Goal: Book appointment/travel/reservation

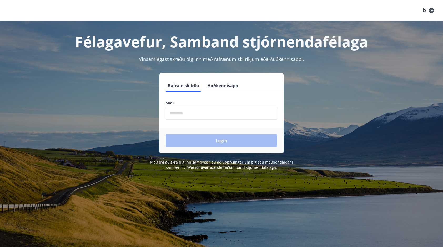
click at [187, 113] on input "phone" at bounding box center [221, 113] width 111 height 13
type input "********"
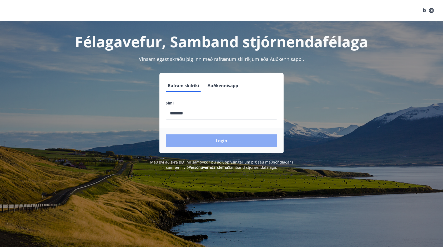
click at [218, 138] on button "Login" at bounding box center [221, 141] width 111 height 13
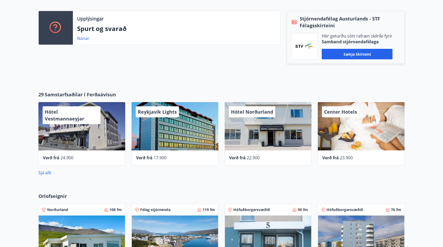
scroll to position [184, 0]
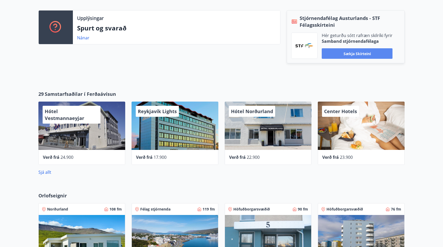
click at [353, 49] on button "Sækja skírteini" at bounding box center [357, 53] width 71 height 11
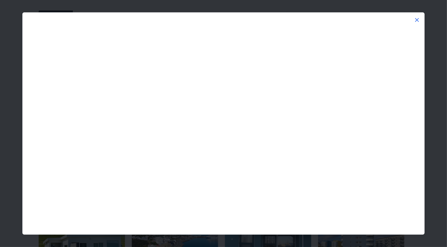
click at [417, 16] on div at bounding box center [223, 16] width 401 height 6
click at [420, 18] on icon at bounding box center [417, 20] width 6 height 6
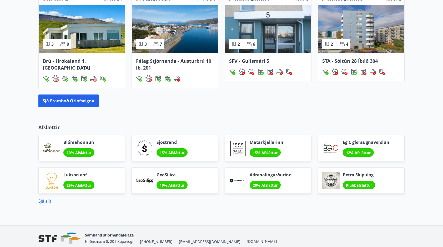
scroll to position [415, 0]
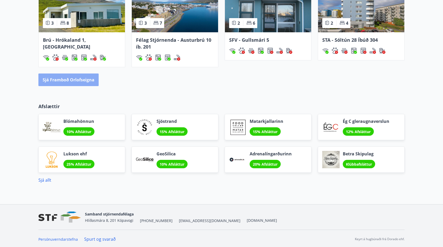
click at [70, 80] on button "Sjá framboð orlofseigna" at bounding box center [68, 80] width 60 height 13
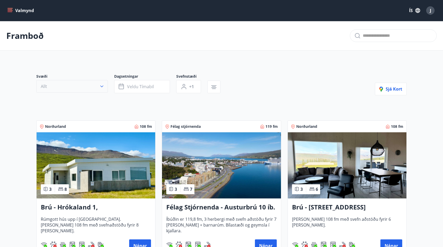
click at [104, 85] on icon "button" at bounding box center [101, 86] width 5 height 5
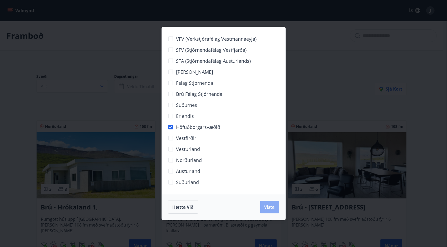
drag, startPoint x: 262, startPoint y: 207, endPoint x: 259, endPoint y: 211, distance: 5.5
click at [262, 207] on button "Vista" at bounding box center [269, 207] width 19 height 13
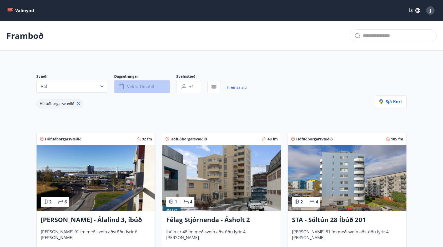
click at [164, 89] on button "Veldu tímabil" at bounding box center [142, 86] width 56 height 13
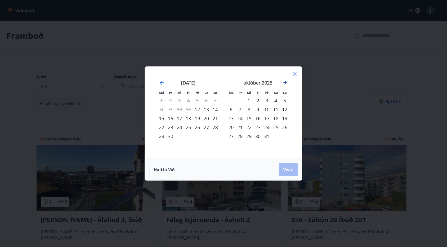
click at [287, 84] on icon "Move forward to switch to the next month." at bounding box center [285, 83] width 6 height 6
click at [249, 120] on div "12" at bounding box center [248, 118] width 9 height 9
click at [258, 116] on div "13" at bounding box center [257, 118] width 9 height 9
click at [288, 171] on span "Vista" at bounding box center [288, 170] width 11 height 6
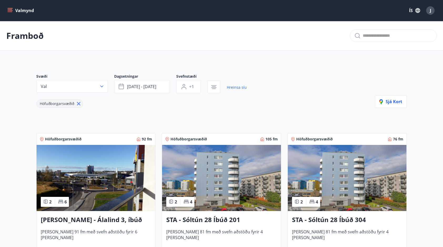
scroll to position [79, 0]
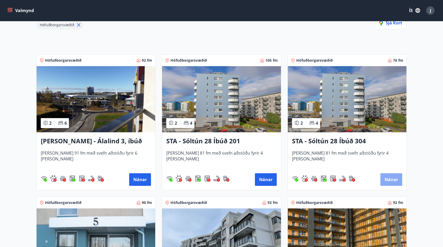
click at [387, 179] on button "Nánar" at bounding box center [391, 180] width 22 height 13
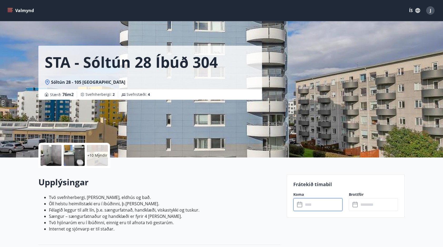
click at [308, 203] on input "text" at bounding box center [322, 204] width 39 height 13
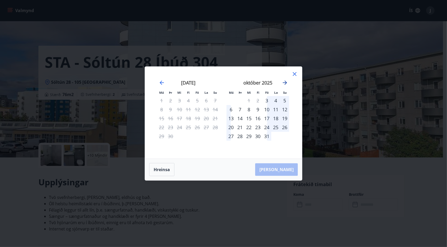
click at [286, 83] on icon "Move forward to switch to the next month." at bounding box center [285, 83] width 4 height 4
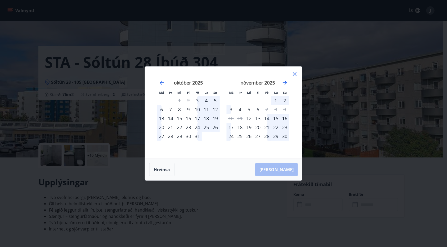
click at [217, 110] on div "12" at bounding box center [215, 109] width 9 height 9
click at [159, 84] on icon "Move backward to switch to the previous month." at bounding box center [162, 83] width 6 height 6
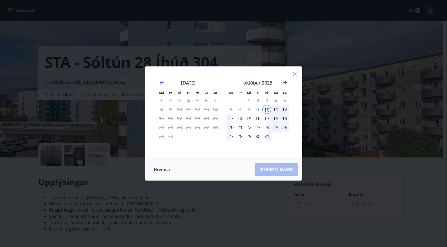
click at [285, 84] on icon "Move forward to switch to the next month." at bounding box center [285, 83] width 6 height 6
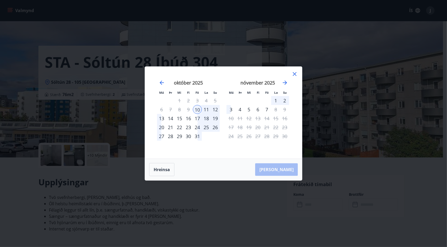
click at [249, 118] on div "12" at bounding box center [248, 118] width 9 height 9
click at [257, 117] on div "13" at bounding box center [257, 118] width 9 height 9
click at [293, 75] on icon at bounding box center [294, 74] width 6 height 6
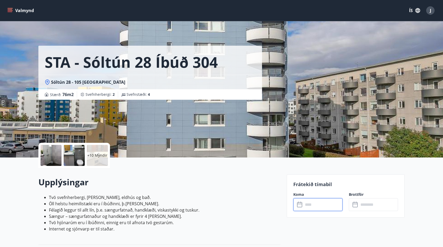
click at [323, 198] on div "Koma ​ ​" at bounding box center [314, 201] width 55 height 19
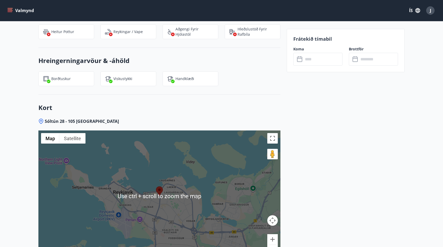
scroll to position [408, 0]
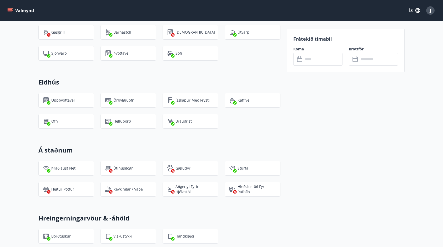
click at [300, 59] on icon at bounding box center [300, 59] width 6 height 6
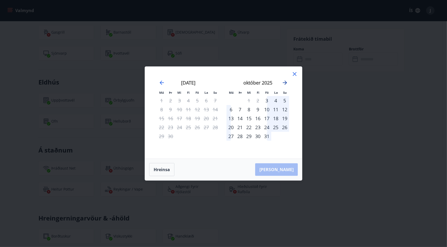
click at [285, 84] on icon "Move forward to switch to the next month." at bounding box center [285, 83] width 6 height 6
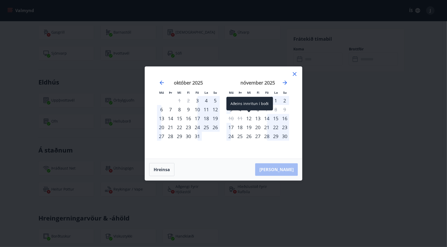
click at [251, 118] on div "12" at bounding box center [248, 118] width 9 height 9
click at [251, 117] on div "12" at bounding box center [248, 118] width 9 height 9
click at [257, 116] on div "13" at bounding box center [257, 118] width 9 height 9
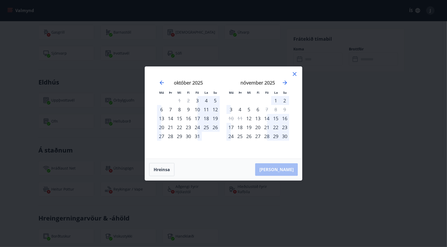
click at [257, 117] on div "13" at bounding box center [257, 118] width 9 height 9
click at [251, 131] on div "19" at bounding box center [248, 127] width 9 height 9
click at [251, 120] on div "12" at bounding box center [248, 118] width 9 height 9
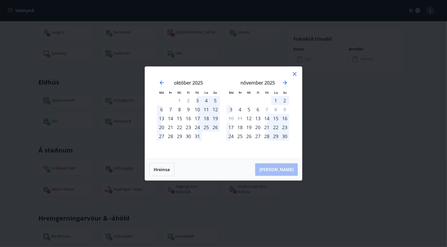
click at [295, 74] on icon at bounding box center [294, 74] width 6 height 6
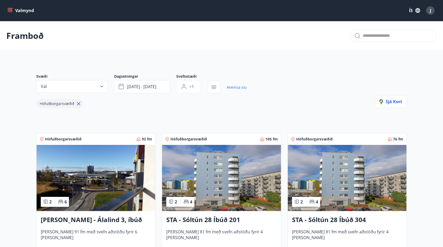
scroll to position [26, 0]
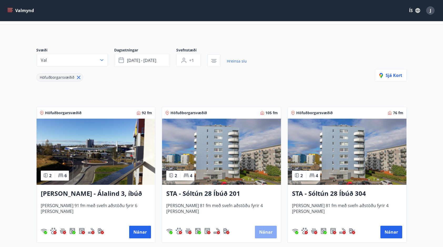
click at [263, 231] on button "Nánar" at bounding box center [266, 232] width 22 height 13
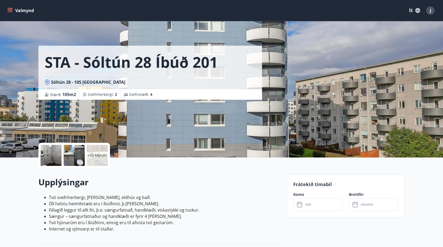
click at [314, 205] on input "text" at bounding box center [322, 204] width 39 height 13
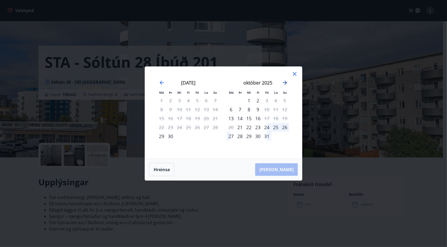
click at [285, 84] on icon "Move forward to switch to the next month." at bounding box center [285, 83] width 4 height 4
click at [250, 119] on div "12" at bounding box center [248, 118] width 9 height 9
click at [294, 71] on div "Má Þr Mi Fi Fö La Su Má Þr Mi Fi Fö La Su september 2025 1 2 3 4 5 6 7 8 9 10 1…" at bounding box center [223, 113] width 157 height 92
click at [295, 75] on icon at bounding box center [295, 74] width 4 height 4
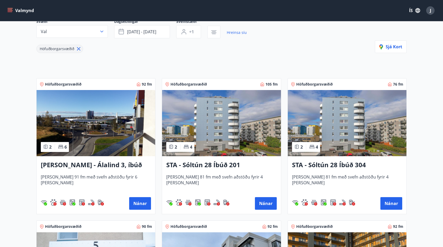
scroll to position [79, 0]
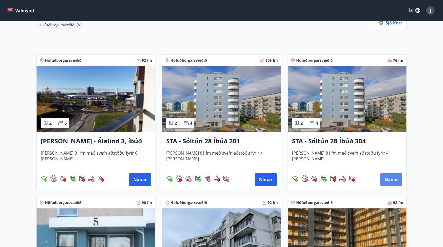
click at [391, 181] on button "Nánar" at bounding box center [391, 180] width 22 height 13
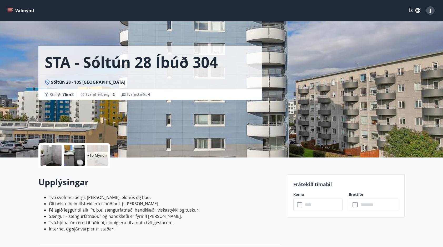
click at [313, 209] on input "text" at bounding box center [322, 204] width 39 height 13
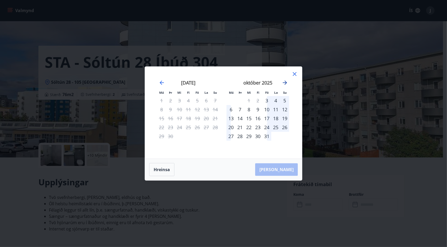
click at [283, 82] on icon "Move forward to switch to the next month." at bounding box center [285, 83] width 6 height 6
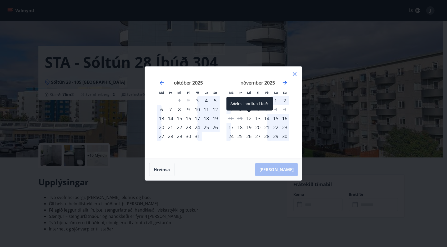
click at [249, 116] on div "12" at bounding box center [248, 118] width 9 height 9
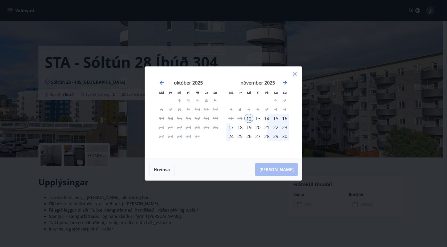
click at [257, 116] on div "13" at bounding box center [257, 118] width 9 height 9
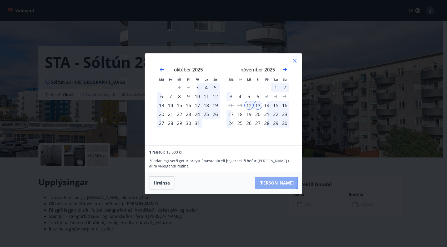
click at [292, 182] on button "Taka Frá" at bounding box center [276, 183] width 43 height 13
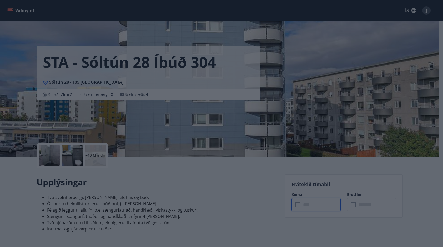
type input "******"
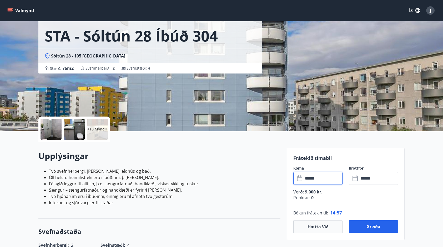
scroll to position [105, 0]
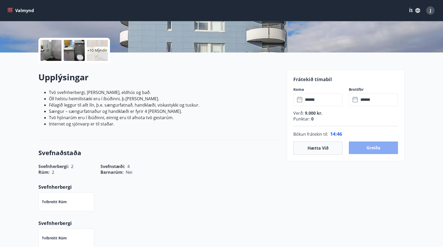
click at [371, 146] on button "Greiða" at bounding box center [373, 148] width 49 height 13
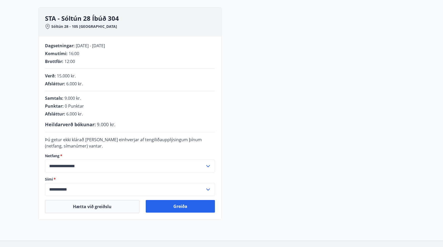
scroll to position [79, 0]
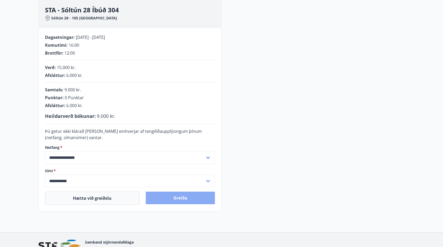
click at [185, 197] on button "Greiða" at bounding box center [180, 198] width 69 height 13
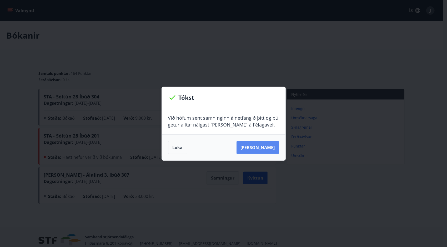
click at [268, 147] on button "Sjá samning" at bounding box center [257, 147] width 43 height 13
drag, startPoint x: 348, startPoint y: 59, endPoint x: 350, endPoint y: 45, distance: 13.9
click at [348, 59] on div "Tókst Við höfum sent samninginn á netfangið þitt og þú getur alltaf nálgast han…" at bounding box center [223, 123] width 447 height 247
